Goal: Task Accomplishment & Management: Use online tool/utility

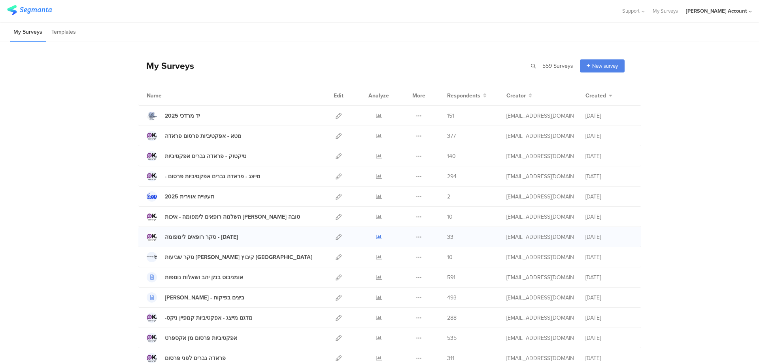
click at [376, 237] on icon at bounding box center [379, 237] width 6 height 6
click at [376, 114] on icon at bounding box center [379, 116] width 6 height 6
click at [376, 235] on icon at bounding box center [379, 237] width 6 height 6
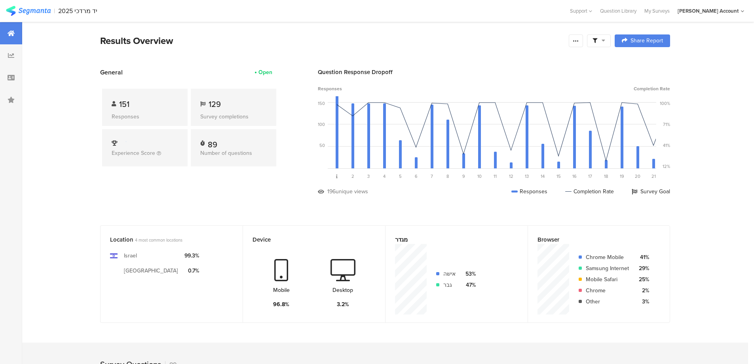
click at [605, 42] on icon at bounding box center [603, 41] width 4 height 6
click at [640, 64] on span at bounding box center [639, 63] width 12 height 6
click at [580, 44] on div at bounding box center [377, 182] width 754 height 364
click at [579, 41] on icon at bounding box center [575, 41] width 6 height 6
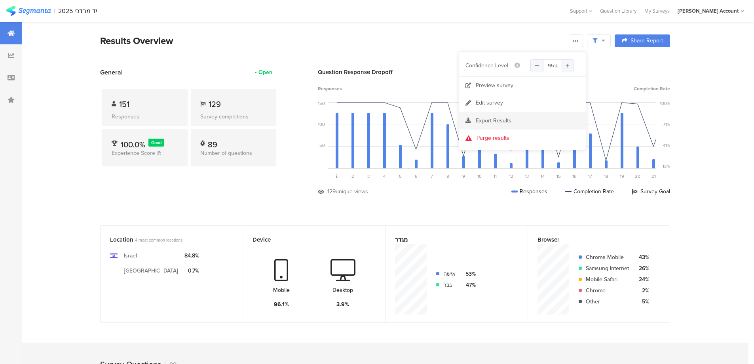
click at [508, 122] on span "Export Results" at bounding box center [493, 120] width 36 height 8
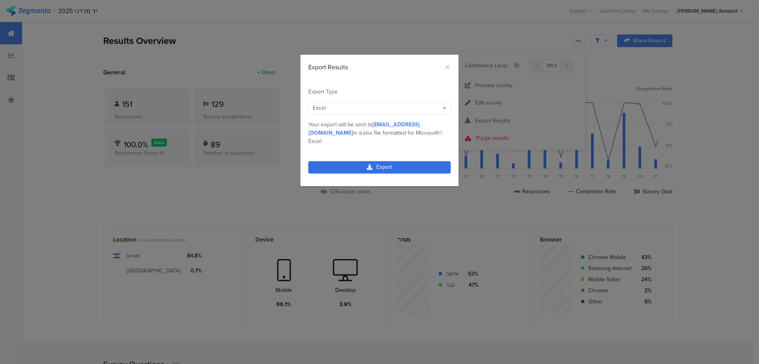
click at [378, 161] on link "Export" at bounding box center [380, 167] width 142 height 12
